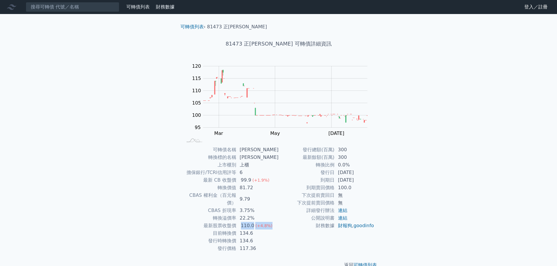
drag, startPoint x: 239, startPoint y: 220, endPoint x: 277, endPoint y: 217, distance: 37.8
click at [277, 222] on td "110.0 (+4.8%)" at bounding box center [257, 226] width 42 height 8
drag, startPoint x: 237, startPoint y: 228, endPoint x: 268, endPoint y: 227, distance: 31.3
click at [268, 230] on tr "目前轉換價 134.6" at bounding box center [231, 234] width 96 height 8
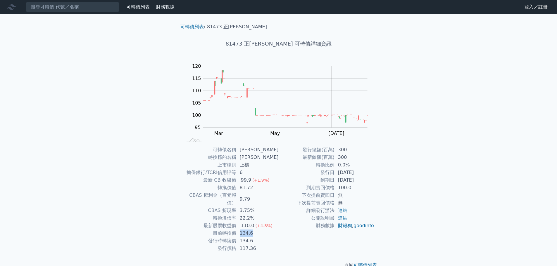
click at [268, 230] on td "134.6" at bounding box center [257, 234] width 42 height 8
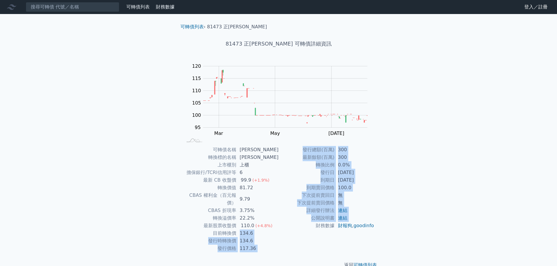
drag, startPoint x: 238, startPoint y: 229, endPoint x: 318, endPoint y: 239, distance: 80.1
click at [315, 238] on div "可轉債名稱 正[PERSON_NAME] 轉換標的名稱 正淩 上市櫃別 上櫃 擔保銀行/TCRI信用評等 6 最新 CB 收盤價 99.9 (+1.9%) 轉…" at bounding box center [279, 199] width 206 height 106
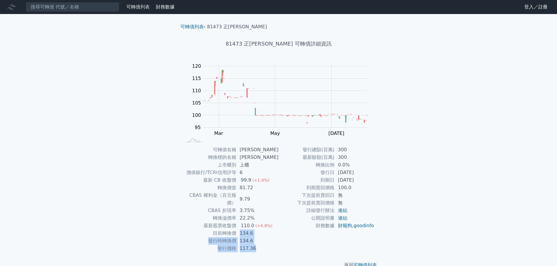
click at [318, 239] on div "發行總額(百萬) 300 最新餘額(百萬) 300 轉換比例 0.0% 發行日 [DATE] 到期日 [DATE] 到期賣回價格 100.0 下次提前賣回日 …" at bounding box center [326, 199] width 96 height 106
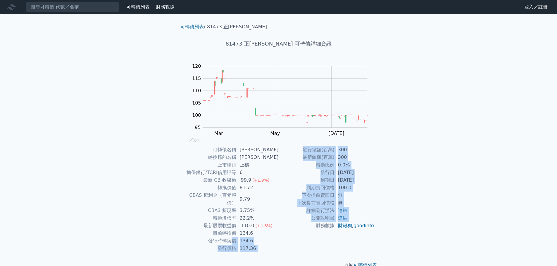
drag, startPoint x: 233, startPoint y: 233, endPoint x: 297, endPoint y: 233, distance: 64.3
click at [294, 233] on div "可轉債名稱 正[PERSON_NAME] 轉換標的名稱 正淩 上市櫃別 上櫃 擔保銀行/TCRI信用評等 6 最新 CB 收盤價 99.9 (+1.9%) 轉…" at bounding box center [279, 199] width 206 height 106
click at [297, 230] on td "財務數據" at bounding box center [306, 226] width 56 height 8
drag, startPoint x: 239, startPoint y: 239, endPoint x: 191, endPoint y: 238, distance: 47.6
click at [198, 239] on div "可轉債名稱 正[PERSON_NAME] 轉換標的名稱 正淩 上市櫃別 上櫃 擔保銀行/TCRI信用評等 6 最新 CB 收盤價 99.9 (+1.9%) 轉…" at bounding box center [279, 199] width 206 height 106
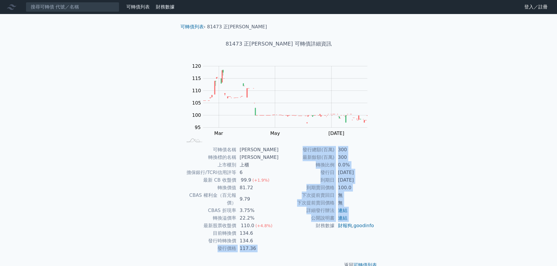
click at [191, 245] on td "發行價格" at bounding box center [209, 249] width 53 height 8
drag, startPoint x: 298, startPoint y: 235, endPoint x: 221, endPoint y: 233, distance: 76.6
click at [225, 233] on div "可轉債名稱 正[PERSON_NAME] 轉換標的名稱 正淩 上市櫃別 上櫃 擔保銀行/TCRI信用評等 6 最新 CB 收盤價 99.9 (+1.9%) 轉…" at bounding box center [279, 199] width 206 height 106
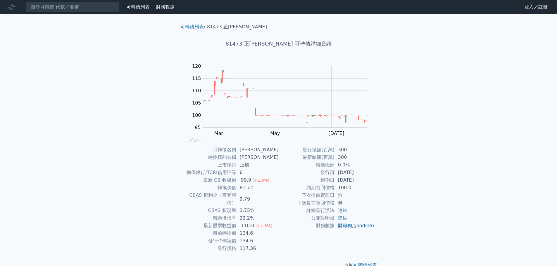
click at [212, 237] on td "發行時轉換價" at bounding box center [209, 241] width 53 height 8
drag, startPoint x: 271, startPoint y: 236, endPoint x: 205, endPoint y: 236, distance: 66.0
click at [205, 237] on tr "發行時轉換價 134.6" at bounding box center [231, 241] width 96 height 8
click at [203, 237] on td "發行時轉換價" at bounding box center [209, 241] width 53 height 8
drag, startPoint x: 246, startPoint y: 228, endPoint x: 196, endPoint y: 228, distance: 50.0
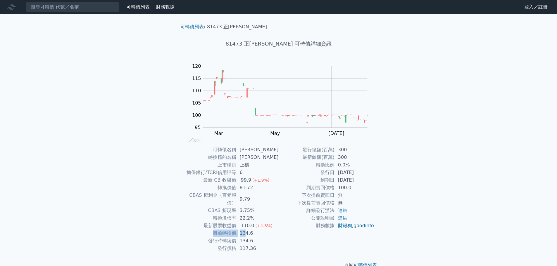
click at [196, 230] on tr "目前轉換價 134.6" at bounding box center [231, 234] width 96 height 8
click at [196, 230] on td "目前轉換價" at bounding box center [209, 234] width 53 height 8
